Goal: Find contact information: Find contact information

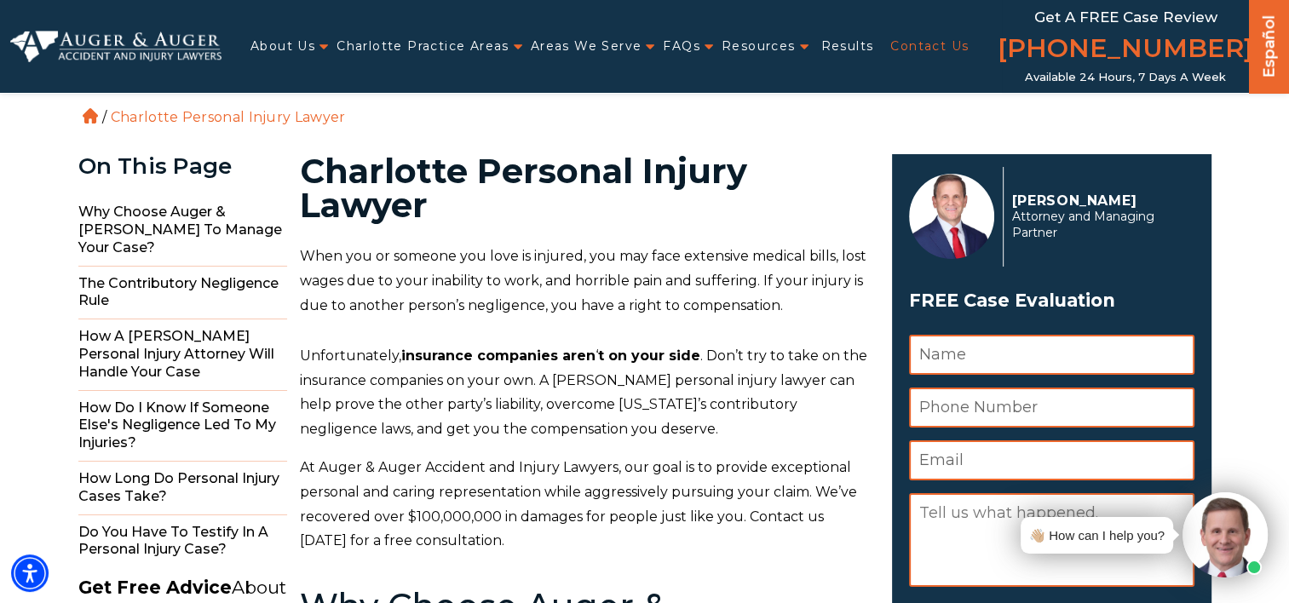
click at [934, 53] on link "Contact Us" at bounding box center [929, 46] width 78 height 35
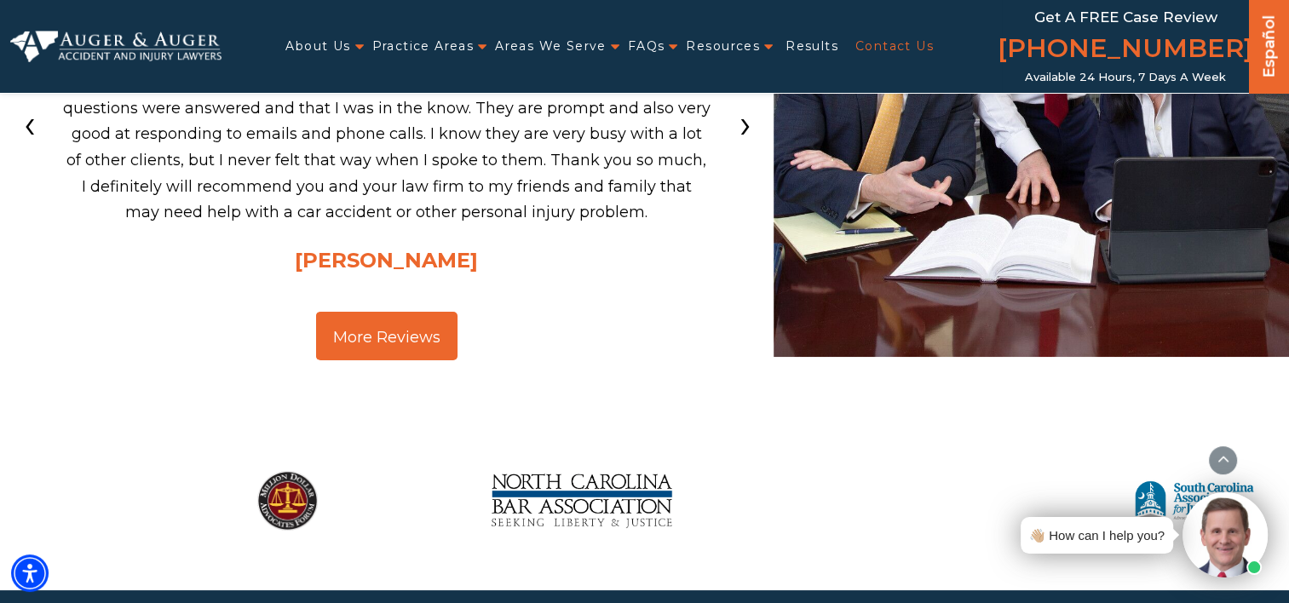
scroll to position [3492, 0]
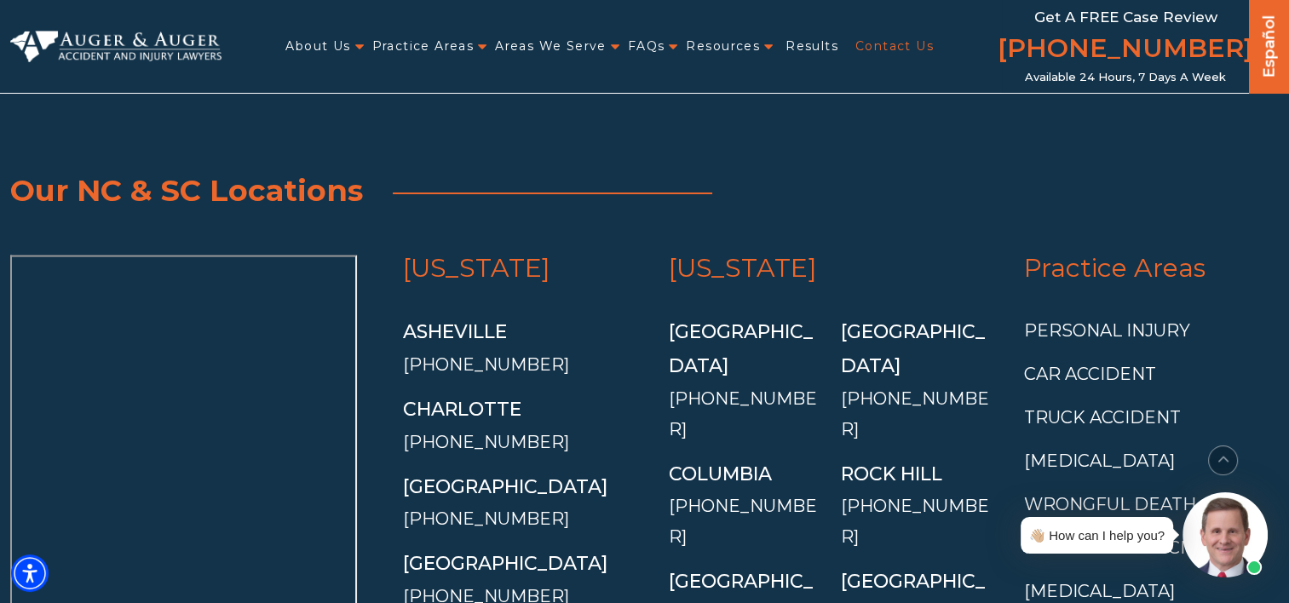
click at [542, 393] on li "Charlotte (704) 815-5163" at bounding box center [524, 425] width 243 height 65
copy ul "[PHONE_NUMBER]"
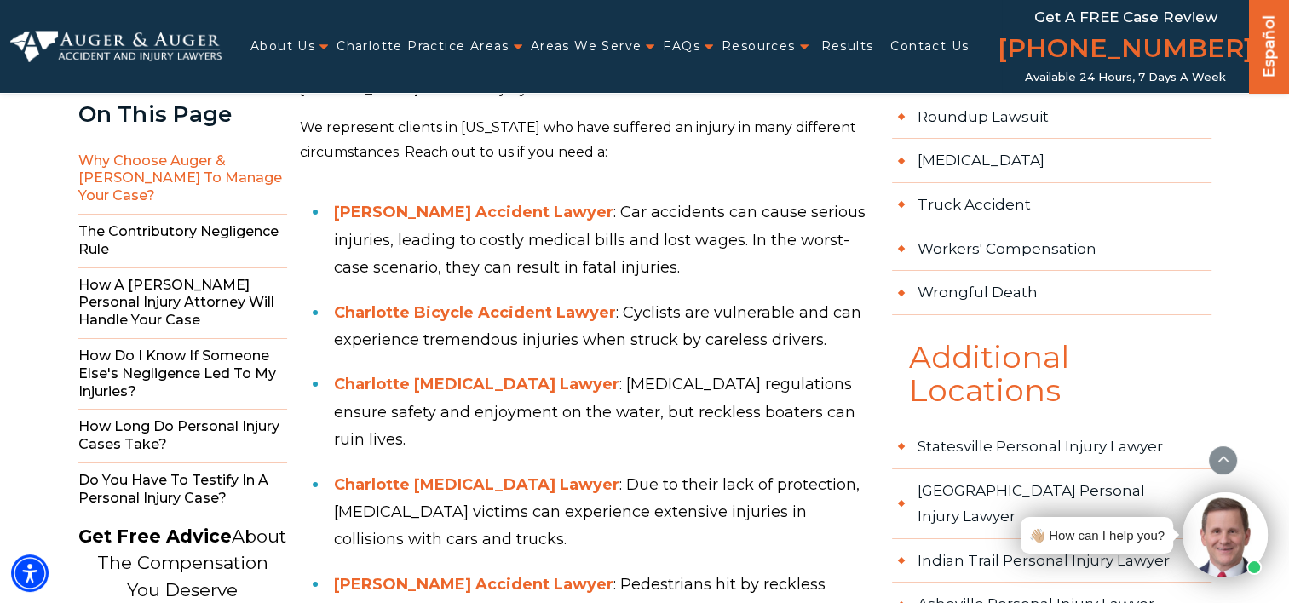
scroll to position [2129, 0]
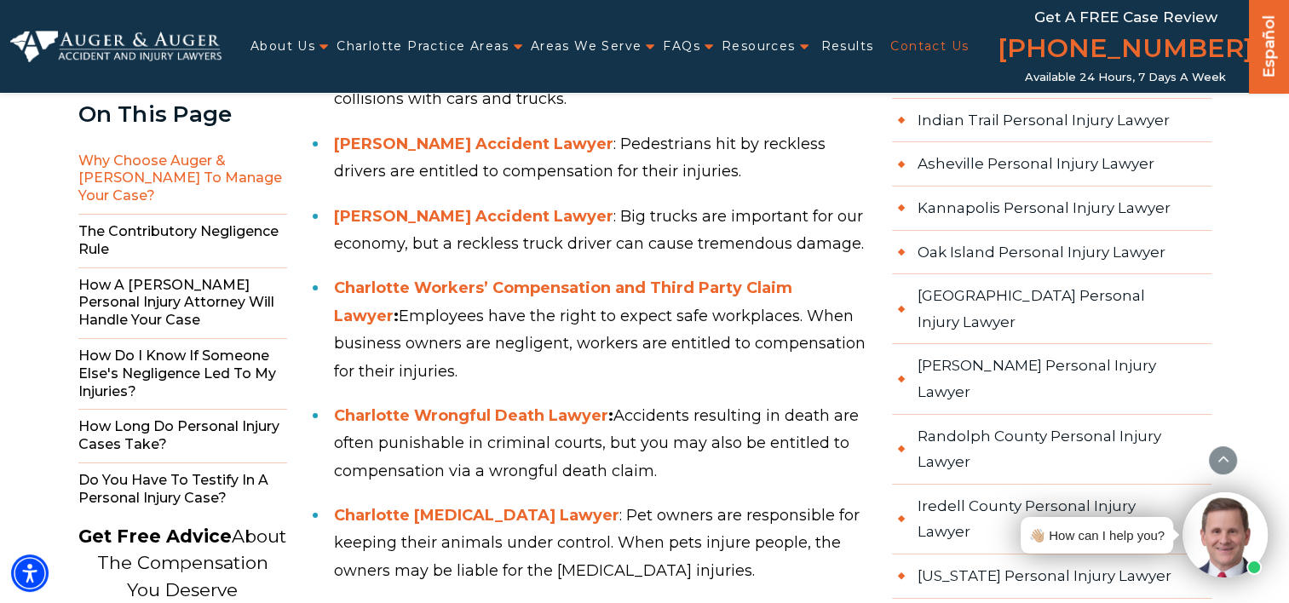
click at [932, 43] on link "Contact Us" at bounding box center [929, 46] width 78 height 35
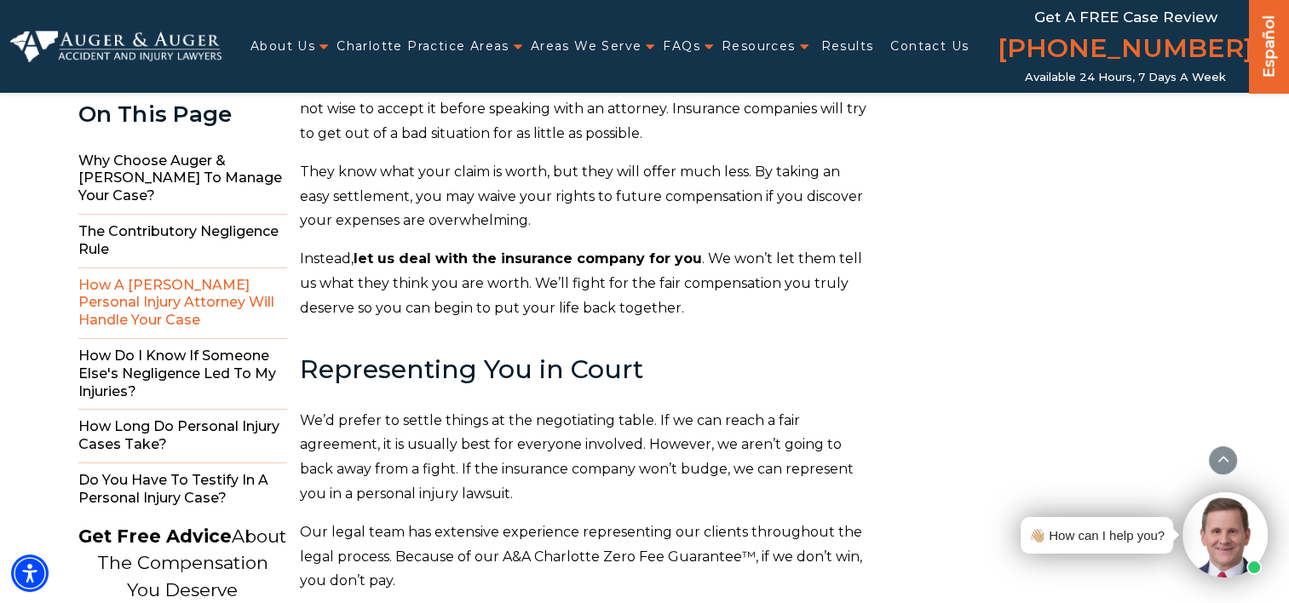
scroll to position [5792, 0]
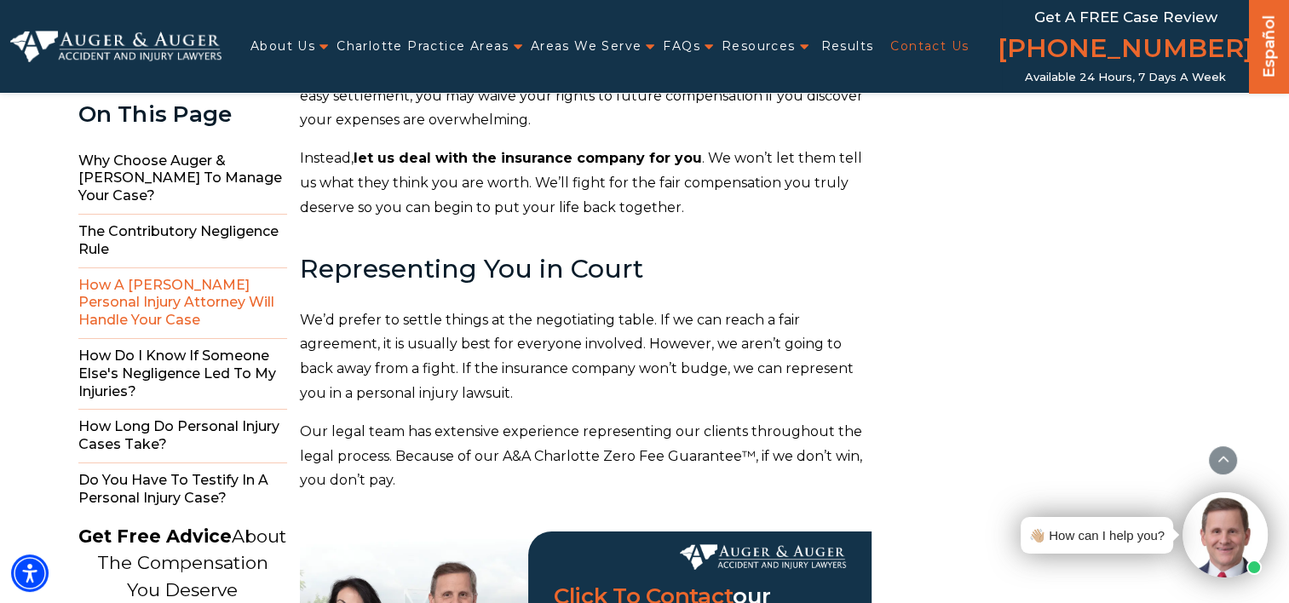
click at [944, 43] on link "Contact Us" at bounding box center [929, 46] width 78 height 35
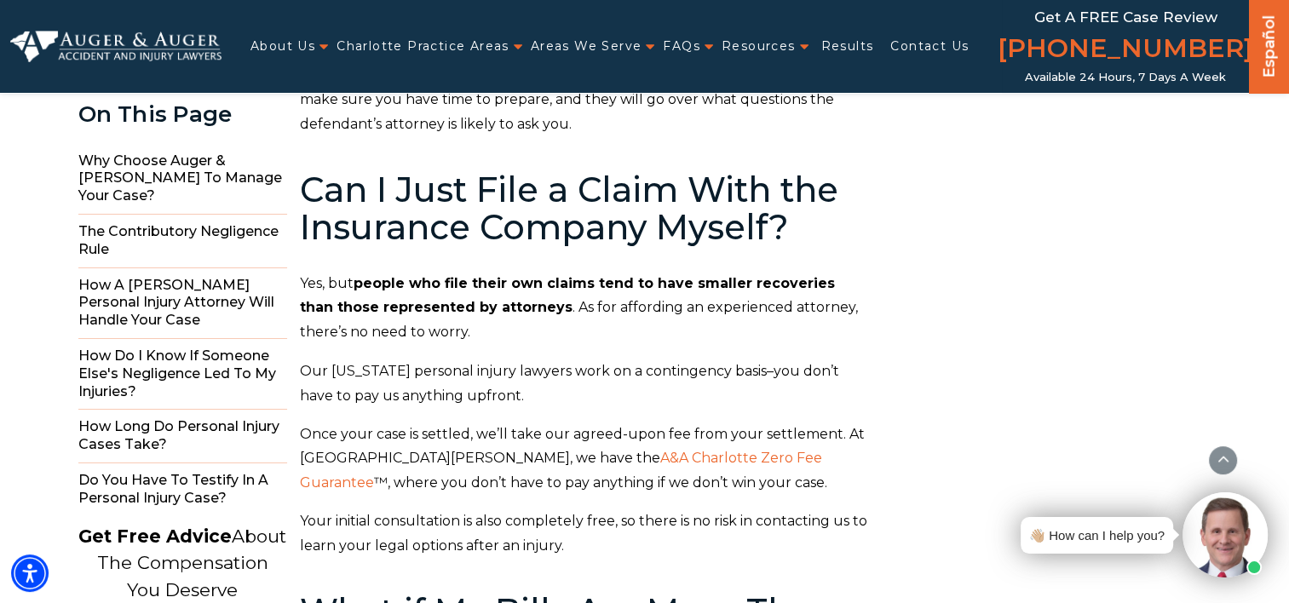
scroll to position [9540, 0]
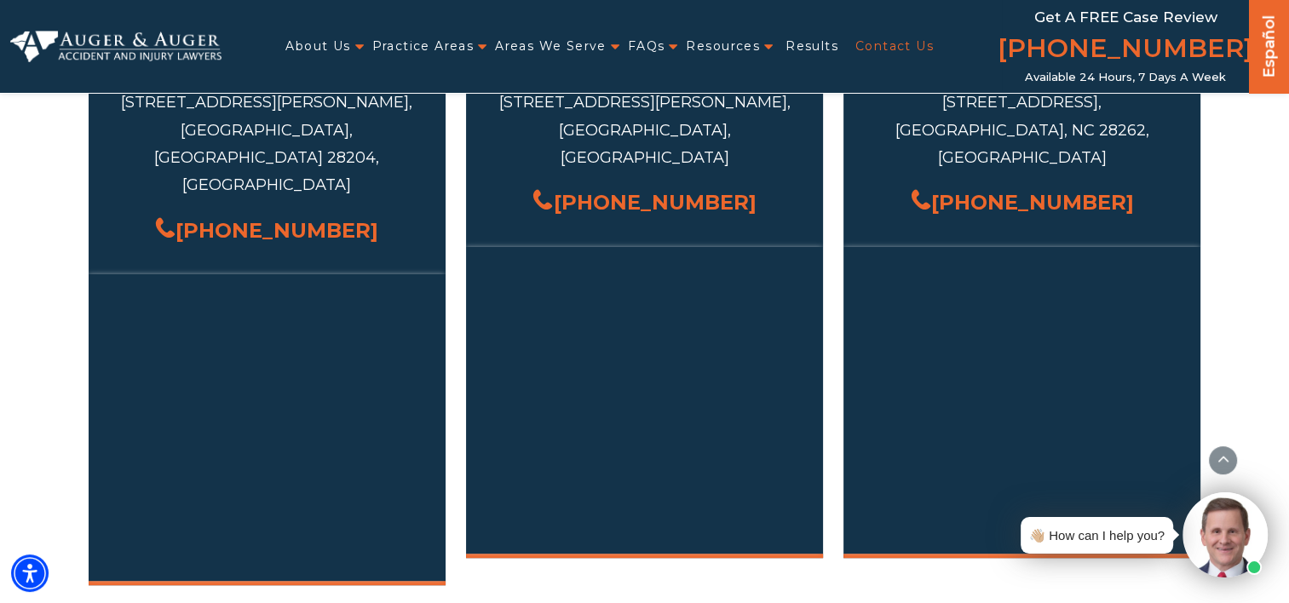
scroll to position [767, 0]
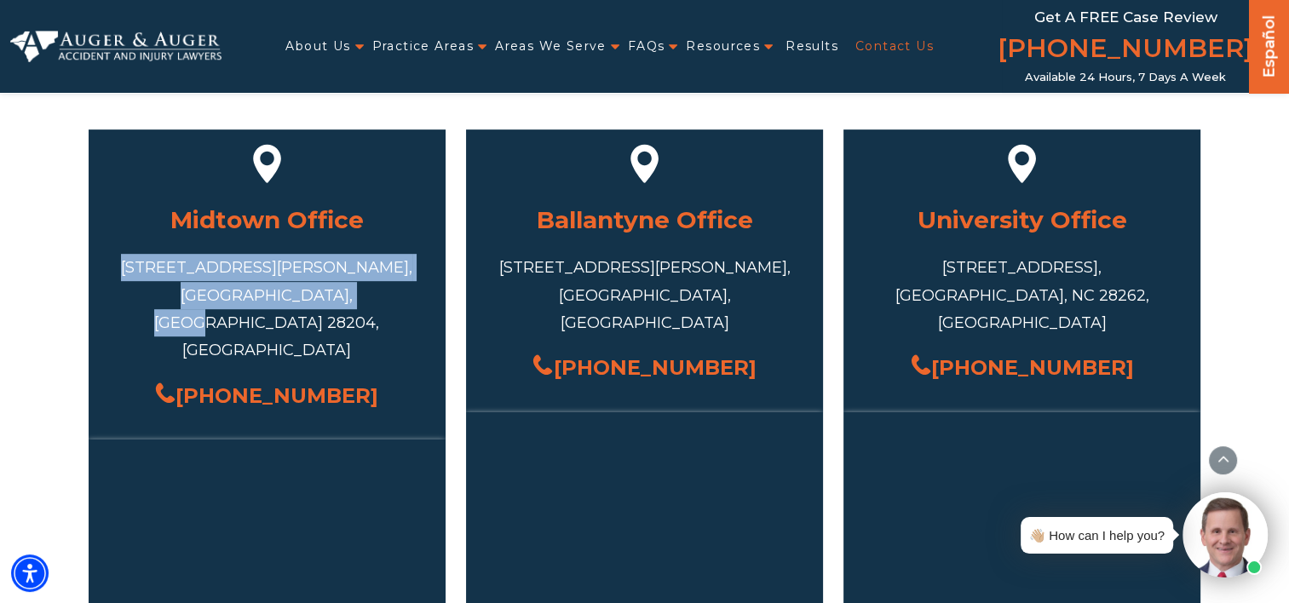
drag, startPoint x: 371, startPoint y: 293, endPoint x: 181, endPoint y: 262, distance: 191.6
click at [181, 262] on div "[STREET_ADDRESS][PERSON_NAME]" at bounding box center [267, 309] width 306 height 111
copy div "[STREET_ADDRESS][PERSON_NAME]"
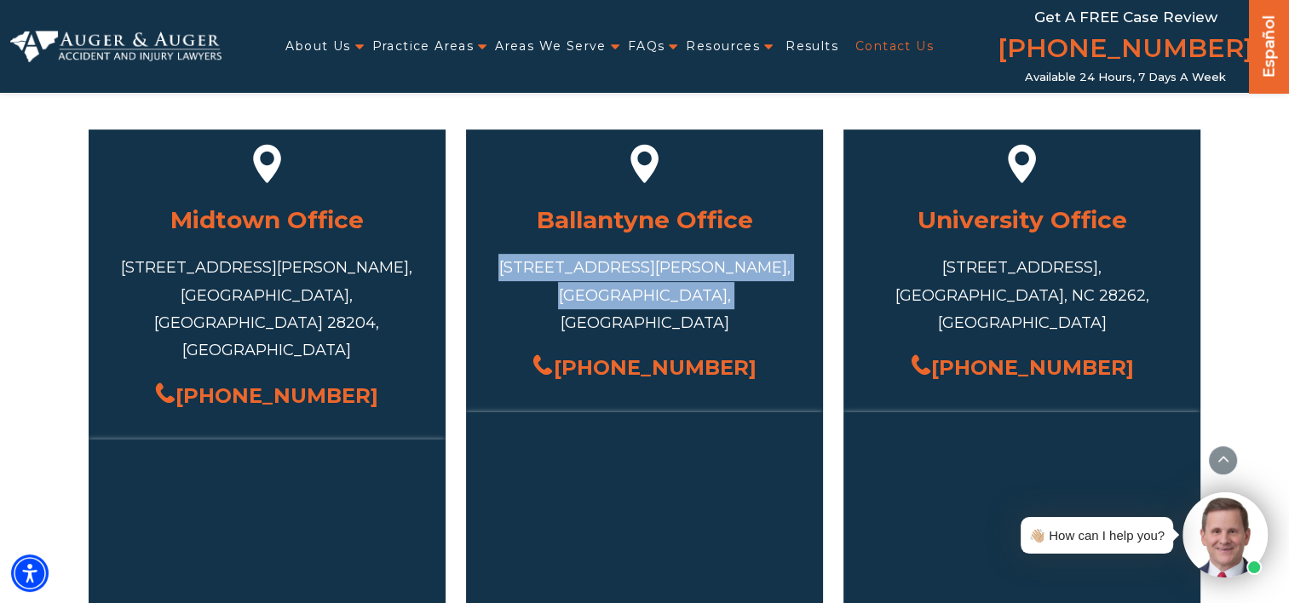
drag, startPoint x: 698, startPoint y: 296, endPoint x: 528, endPoint y: 265, distance: 173.1
click at [528, 265] on div "[STREET_ADDRESS][PERSON_NAME]" at bounding box center [644, 295] width 306 height 83
copy div "[STREET_ADDRESS][PERSON_NAME]"
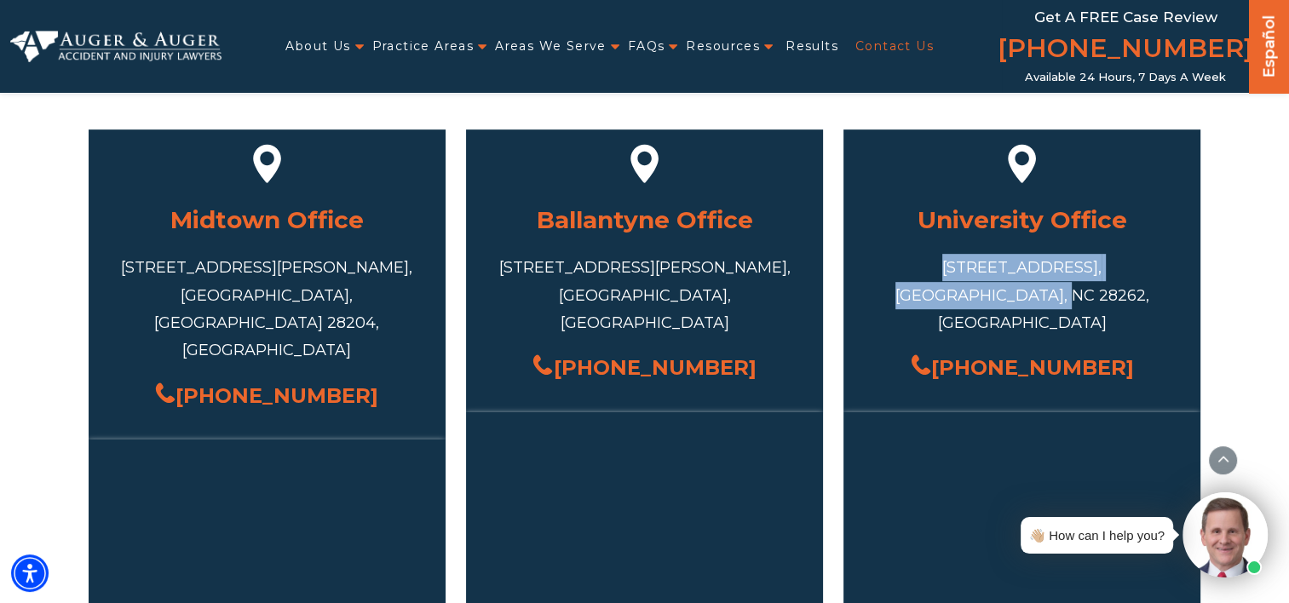
drag, startPoint x: 1077, startPoint y: 296, endPoint x: 908, endPoint y: 266, distance: 171.4
click at [908, 266] on div "[STREET_ADDRESS]" at bounding box center [1022, 295] width 306 height 83
drag, startPoint x: 908, startPoint y: 266, endPoint x: 920, endPoint y: 266, distance: 11.9
copy div "10130 Mallard Creek Rd #300, Charlotte, NC 28262"
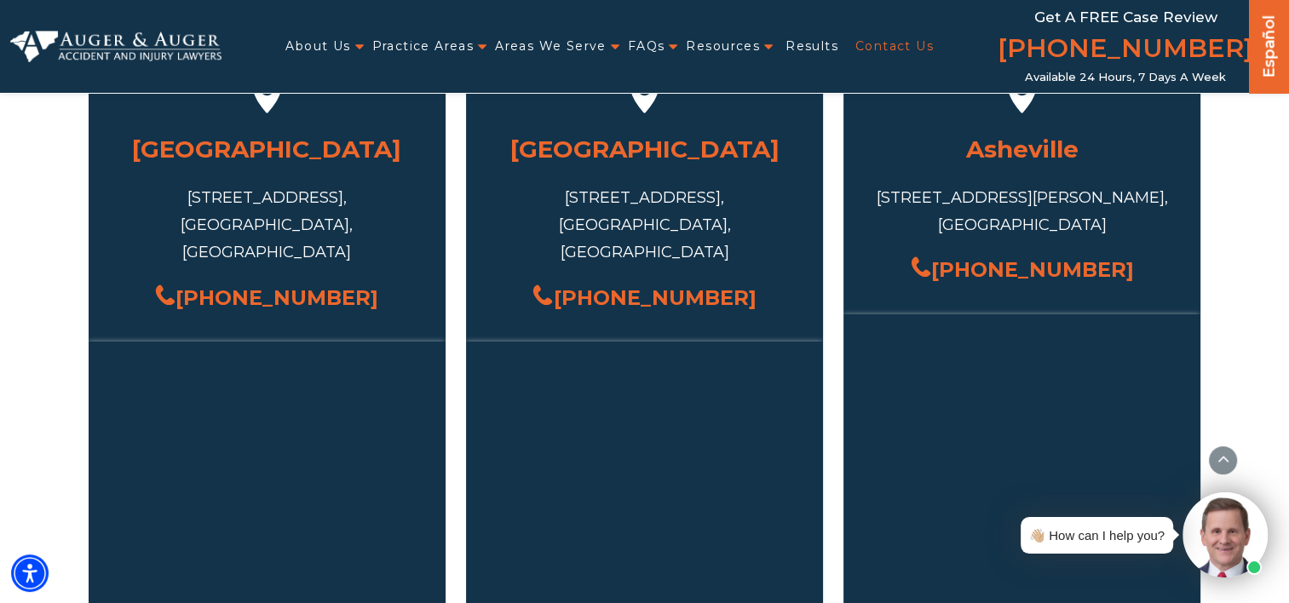
scroll to position [1363, 0]
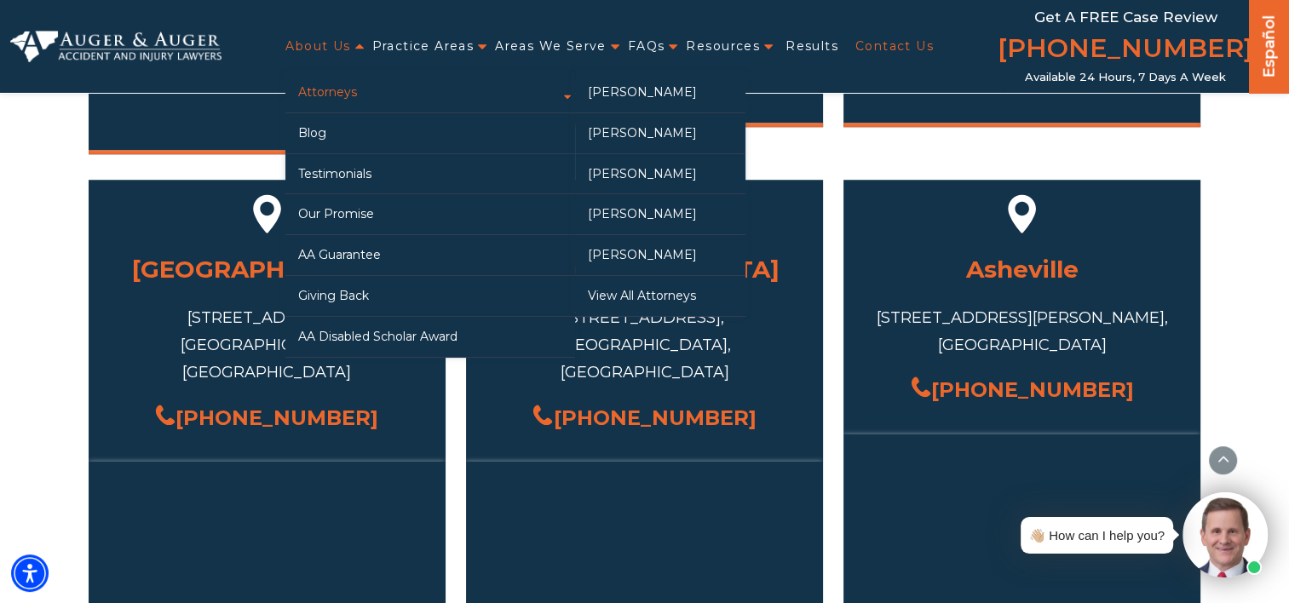
click at [341, 85] on link "Attorneys" at bounding box center [430, 92] width 290 height 40
click at [634, 298] on link "View All Attorneys" at bounding box center [660, 296] width 170 height 40
click at [634, 297] on link "View All Attorneys" at bounding box center [660, 296] width 170 height 40
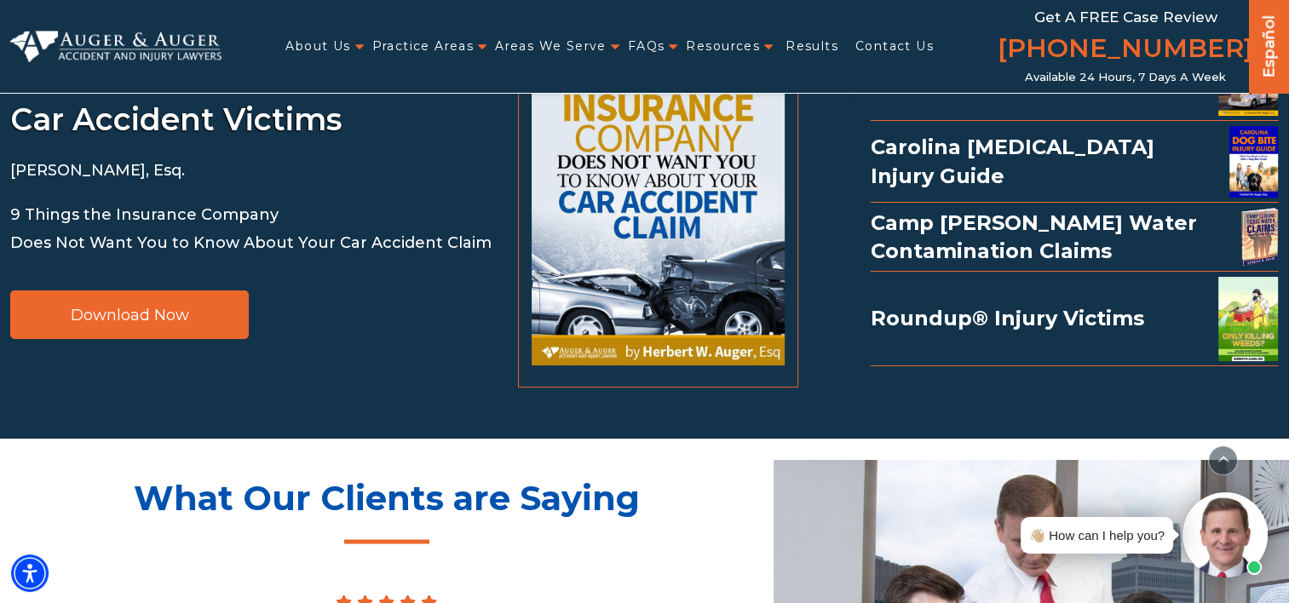
scroll to position [2811, 0]
